Goal: Task Accomplishment & Management: Manage account settings

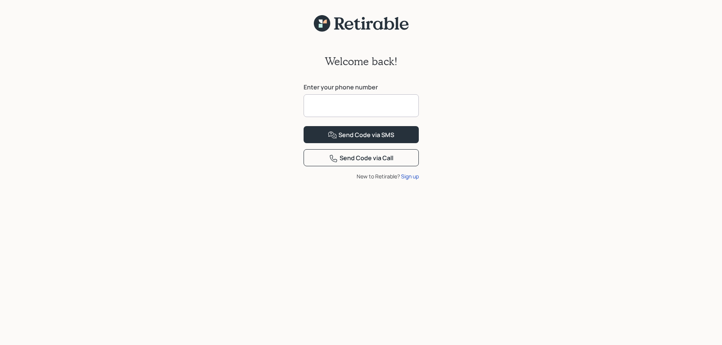
click at [346, 108] on input at bounding box center [361, 105] width 115 height 23
type input "**********"
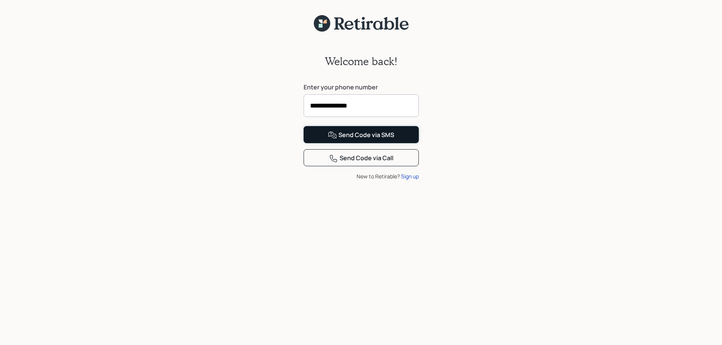
click at [373, 140] on div "Send Code via SMS" at bounding box center [361, 135] width 66 height 9
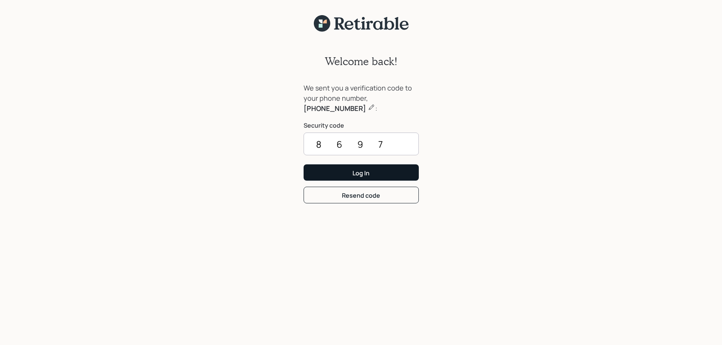
type input "8697"
click at [393, 169] on button "Log In" at bounding box center [361, 173] width 115 height 16
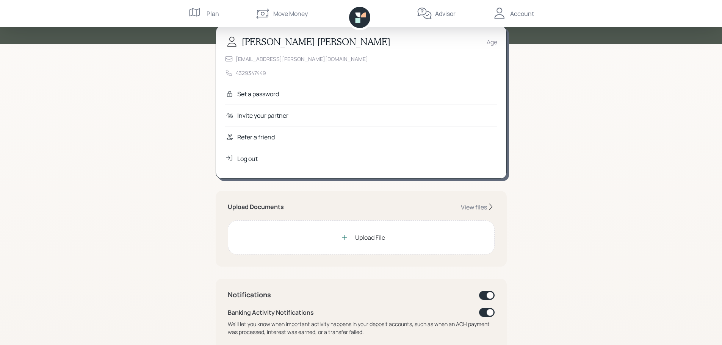
scroll to position [76, 0]
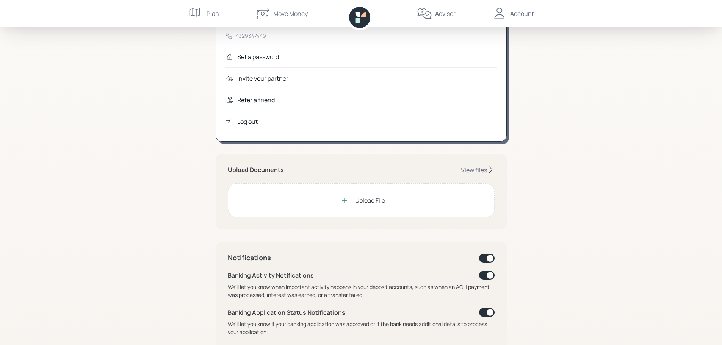
click at [366, 203] on div "Upload File" at bounding box center [370, 200] width 30 height 9
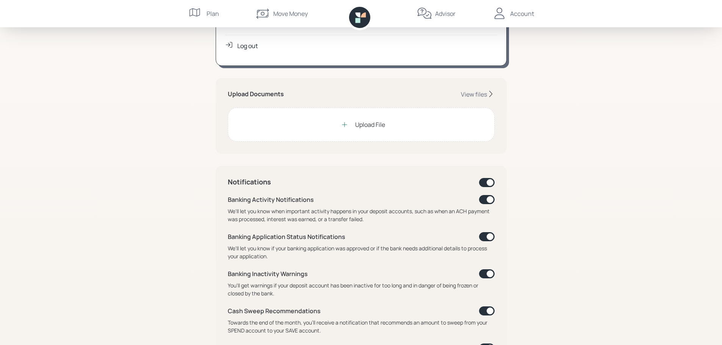
click at [369, 127] on div "Upload File" at bounding box center [370, 124] width 30 height 9
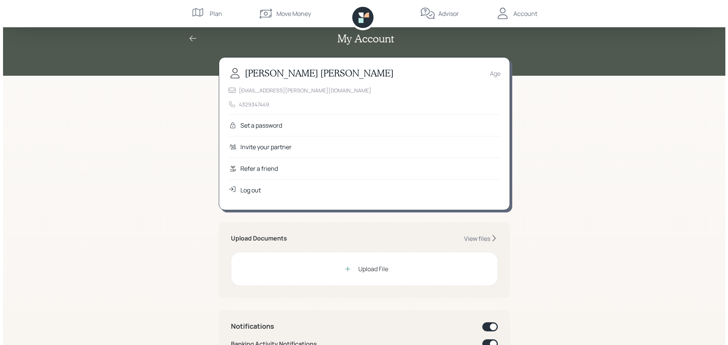
scroll to position [0, 0]
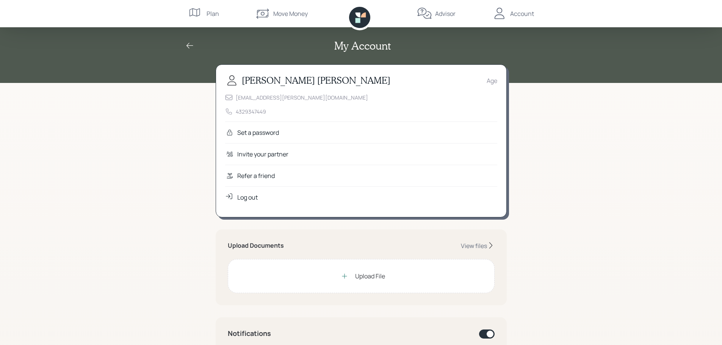
click at [378, 276] on div "Upload File" at bounding box center [370, 276] width 30 height 9
click at [471, 248] on div "View files" at bounding box center [474, 246] width 26 height 8
